Goal: Information Seeking & Learning: Learn about a topic

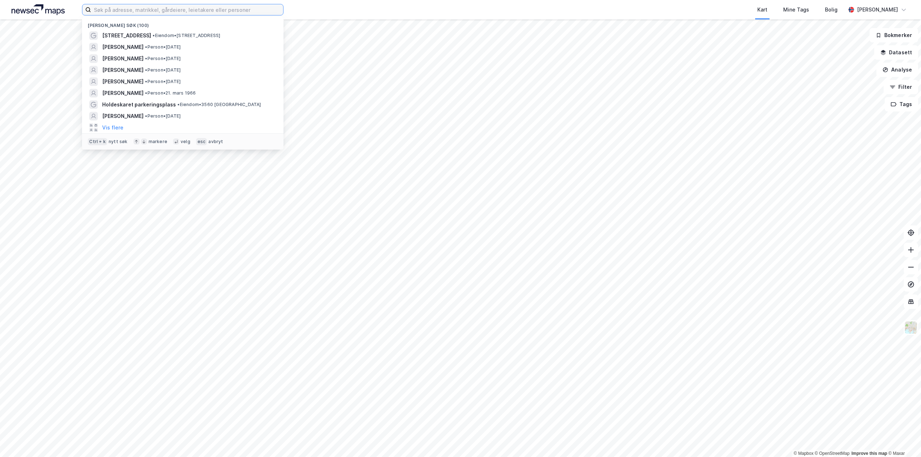
click at [108, 12] on input at bounding box center [187, 9] width 192 height 11
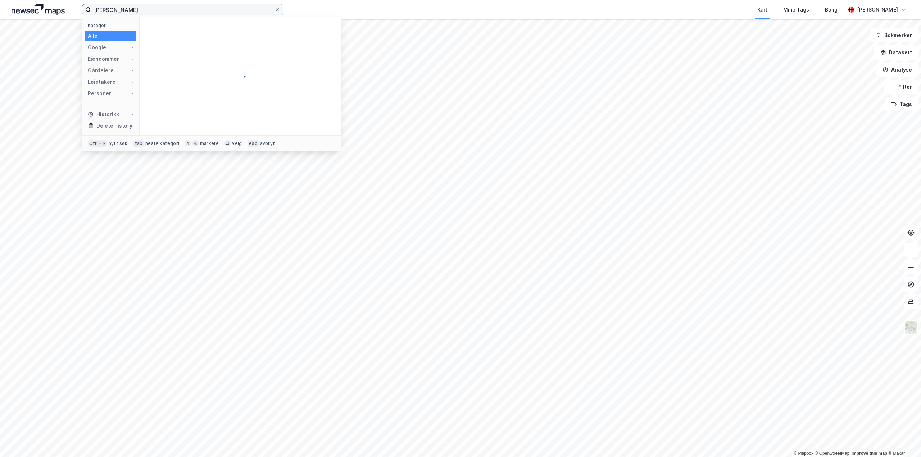
type input "[PERSON_NAME]"
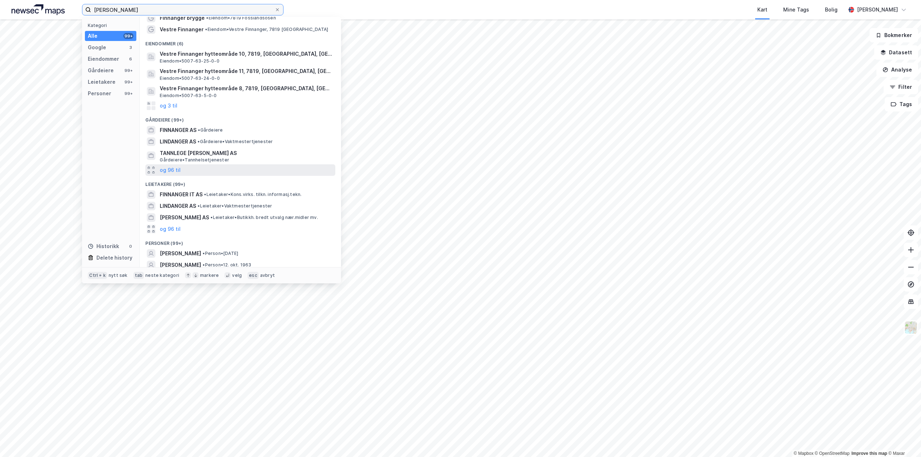
scroll to position [56, 0]
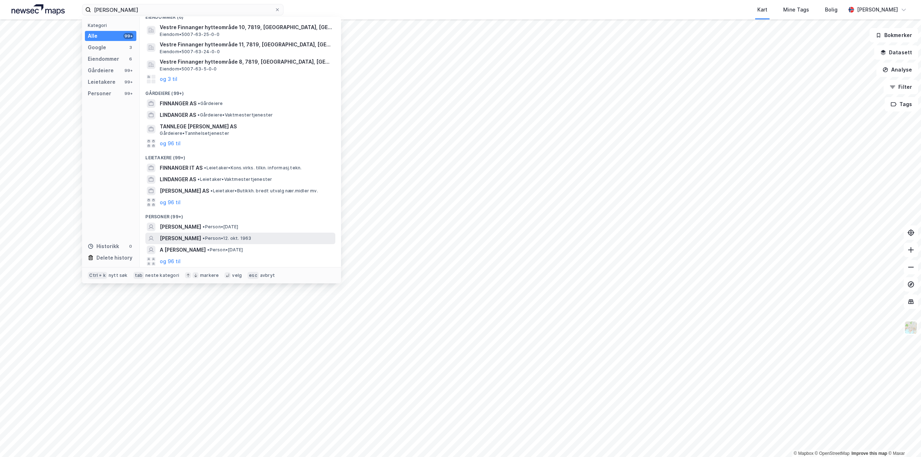
click at [182, 236] on span "[PERSON_NAME]" at bounding box center [180, 238] width 41 height 9
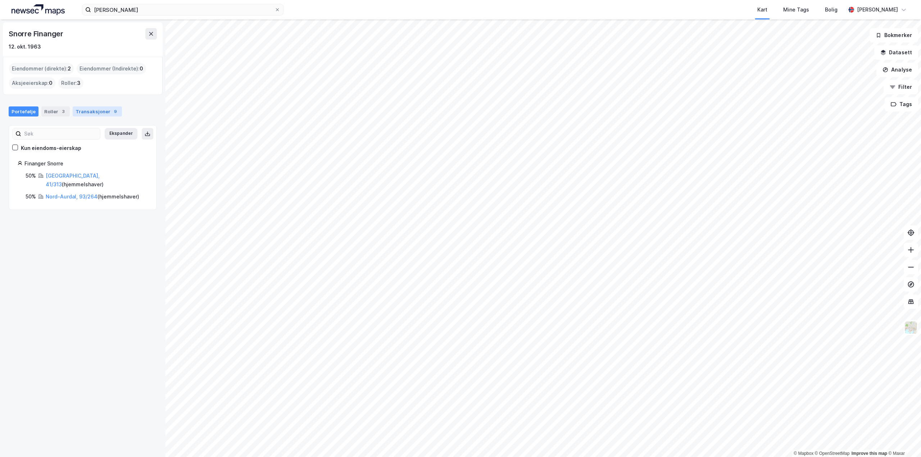
click at [82, 114] on div "Transaksjoner 9" at bounding box center [97, 111] width 49 height 10
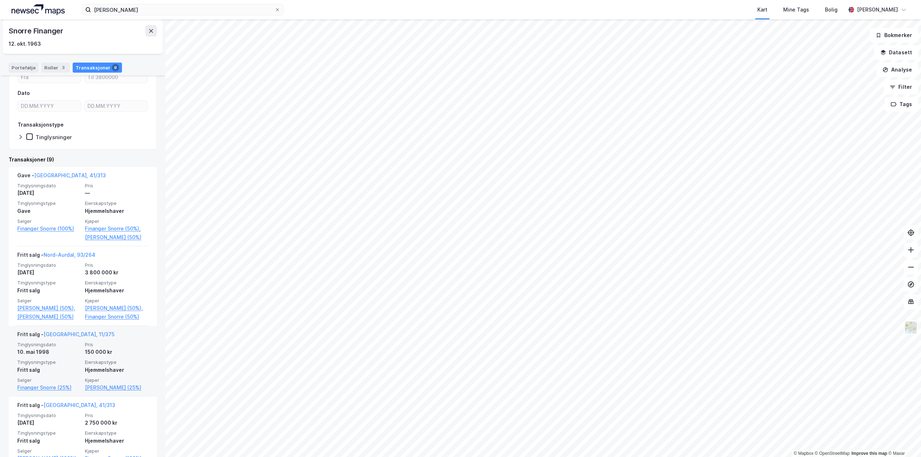
scroll to position [72, 0]
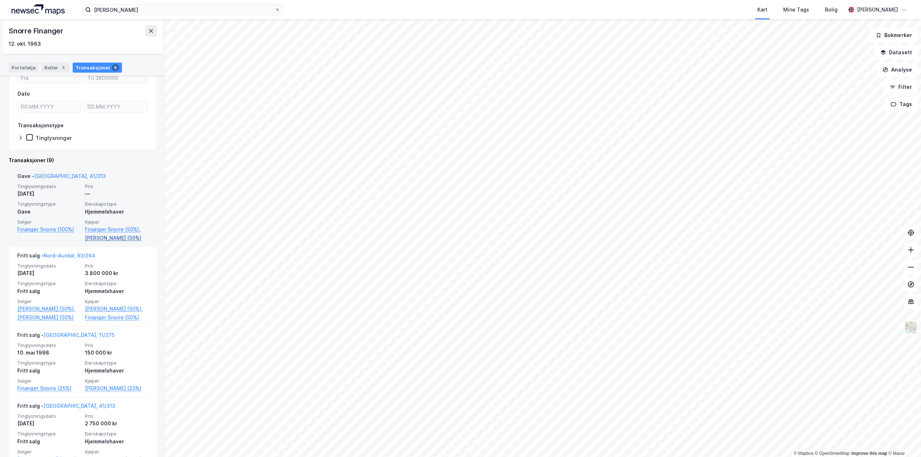
click at [108, 239] on link "[PERSON_NAME] (50%)" at bounding box center [116, 238] width 63 height 9
